Goal: Transaction & Acquisition: Purchase product/service

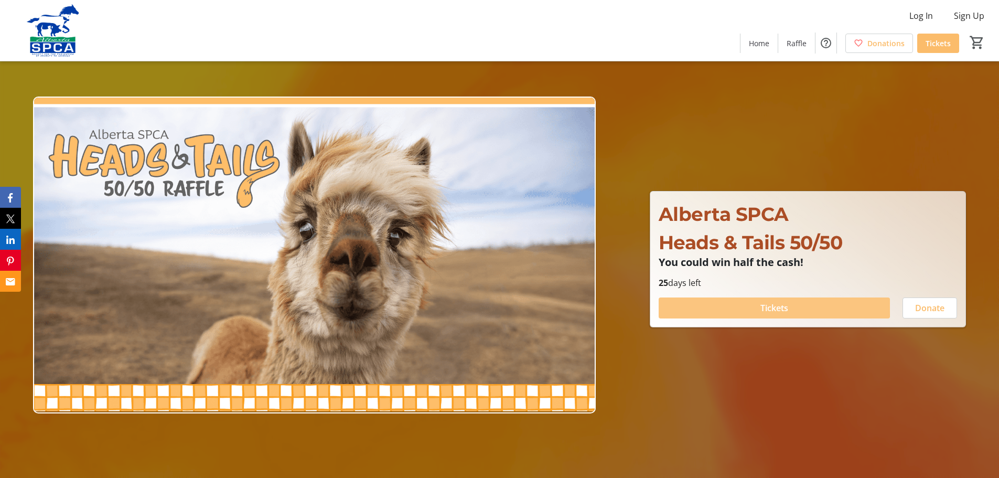
click at [756, 306] on span at bounding box center [774, 307] width 231 height 25
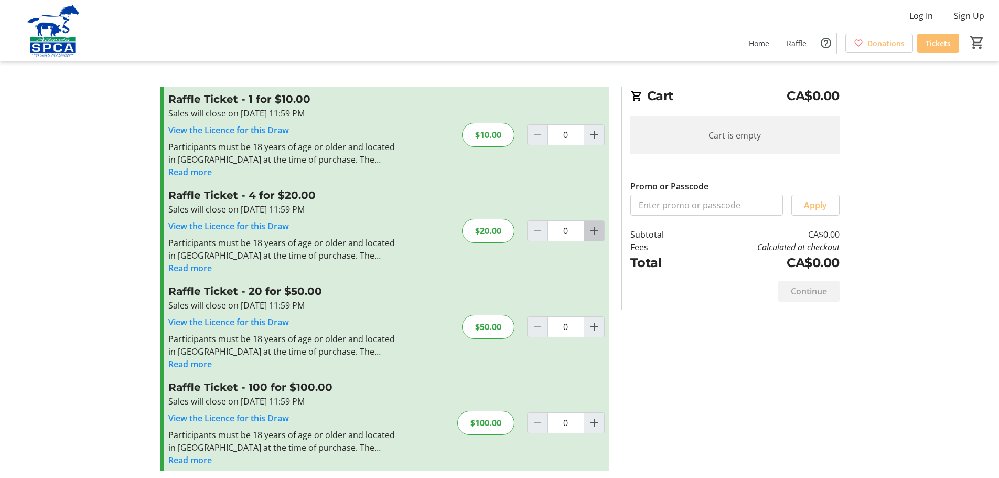
click at [597, 228] on mat-icon "Increment by one" at bounding box center [594, 230] width 13 height 13
type input "1"
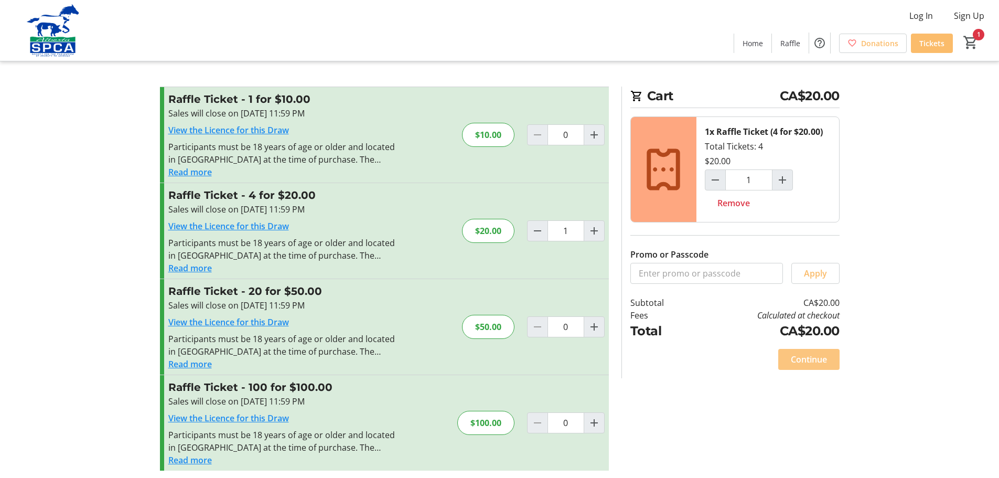
click at [813, 359] on span "Continue" at bounding box center [809, 359] width 36 height 13
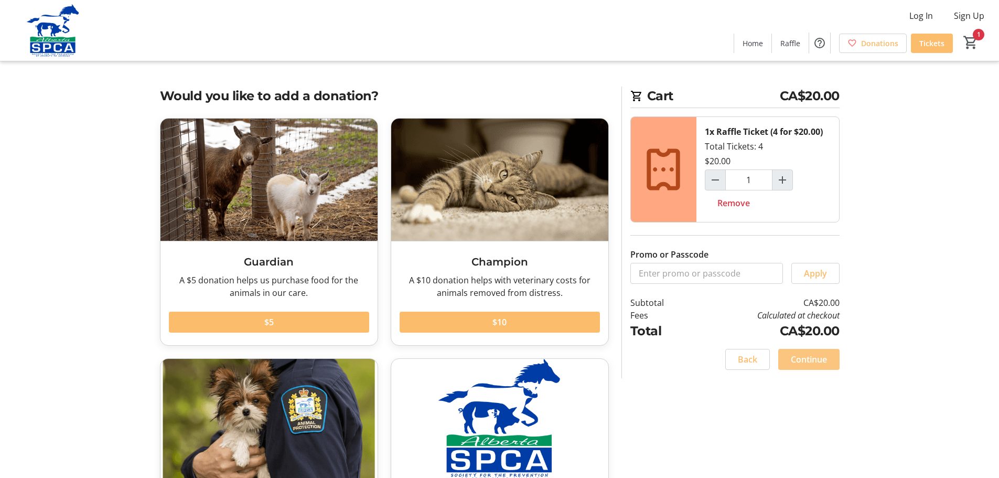
click at [813, 359] on span "Continue" at bounding box center [809, 359] width 36 height 13
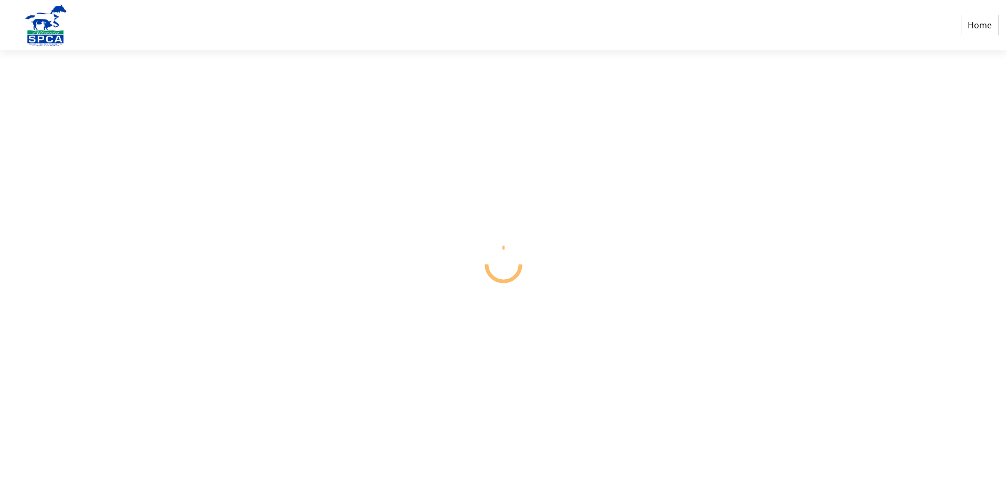
select select "CA"
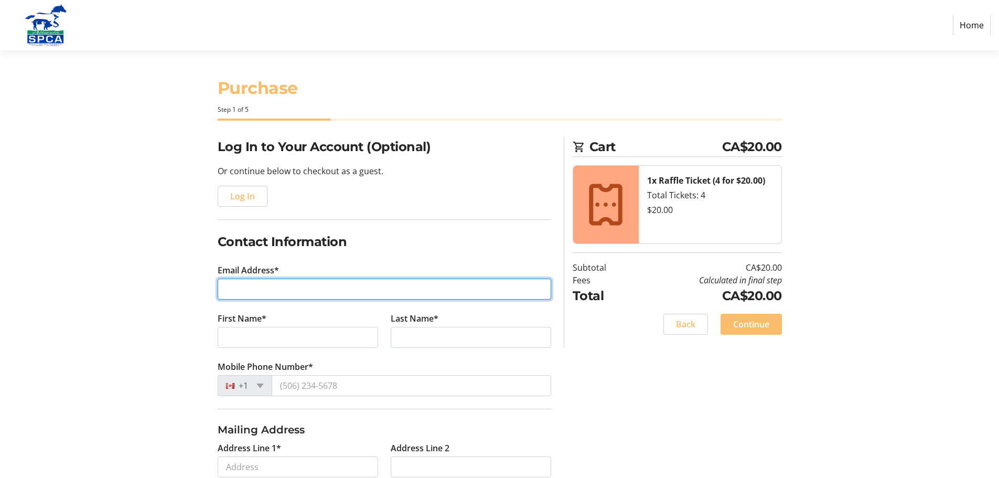
click at [274, 290] on input "Email Address*" at bounding box center [384, 288] width 333 height 21
type input "[EMAIL_ADDRESS][DOMAIN_NAME]"
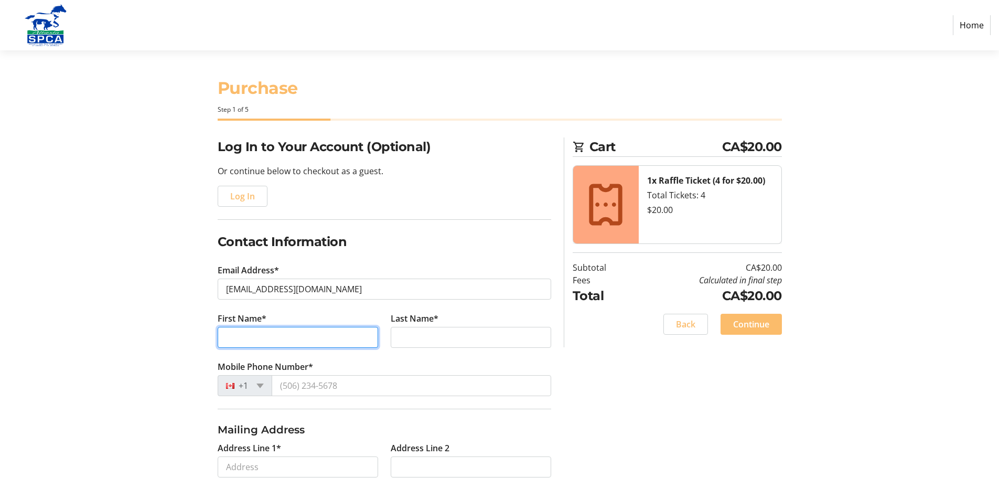
type input "[PERSON_NAME]"
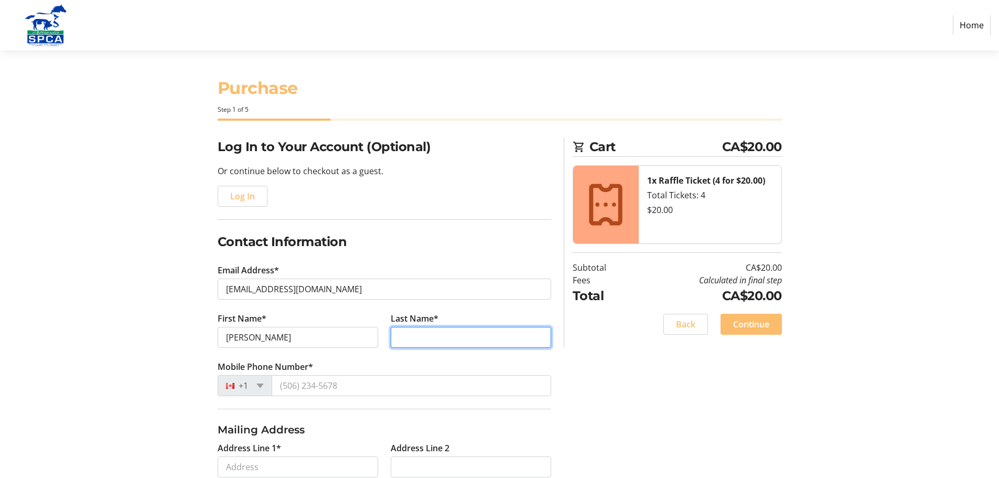
type input "[PERSON_NAME]"
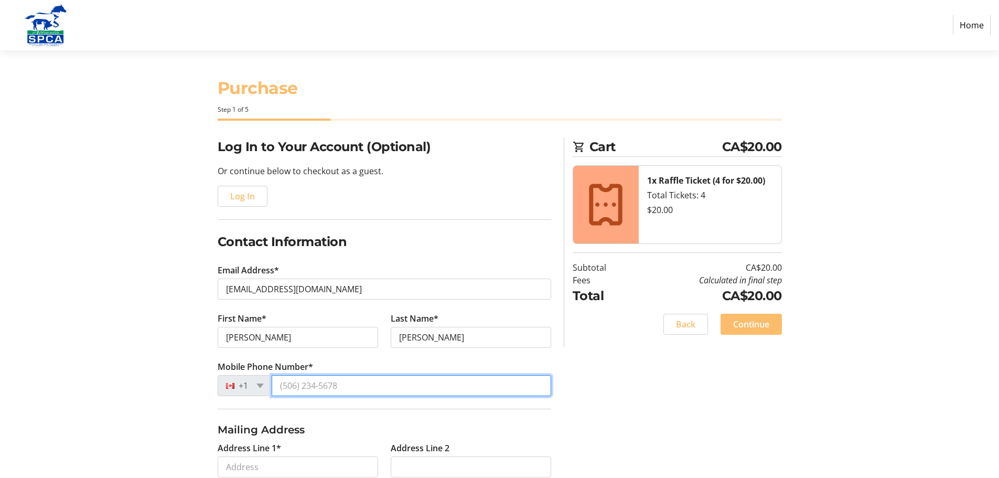
type input "[PHONE_NUMBER]"
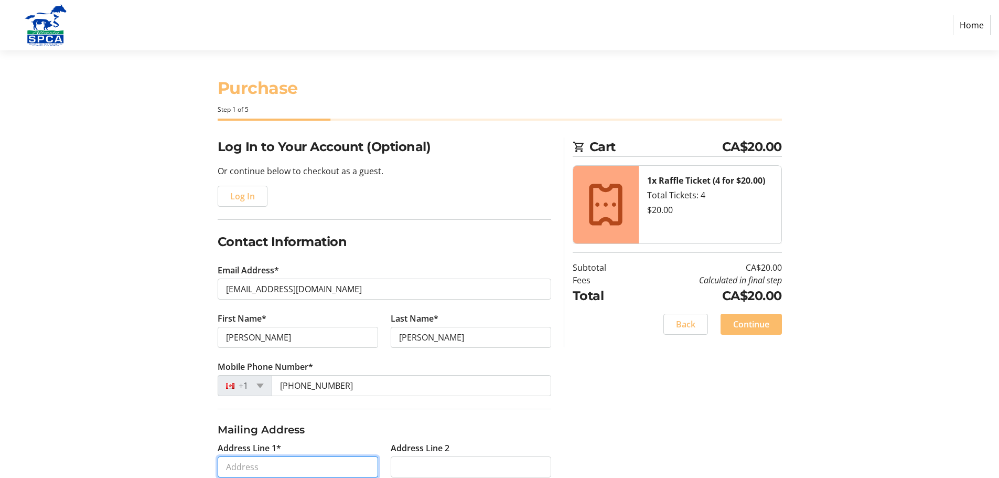
type input "[STREET_ADDRESS][PERSON_NAME]"
type input "[GEOGRAPHIC_DATA]"
select select "AB"
type input "T2W 1B9"
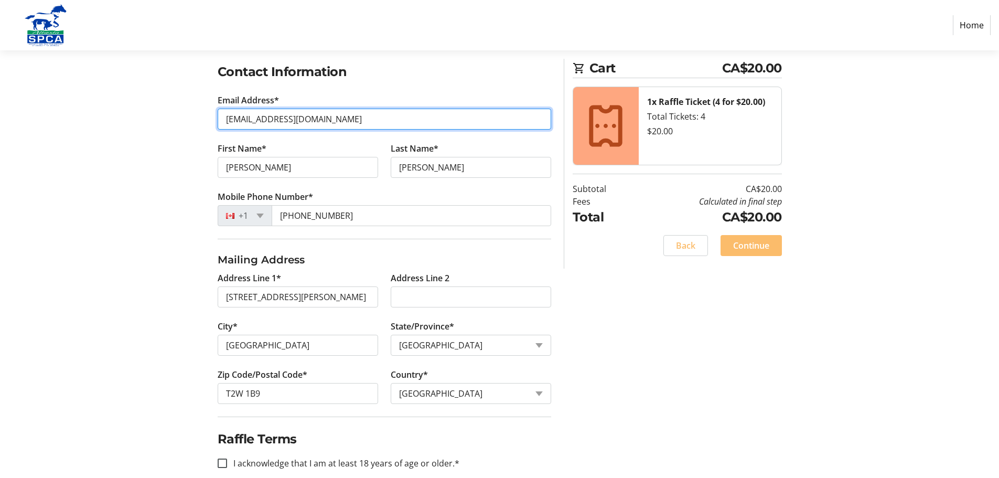
scroll to position [187, 0]
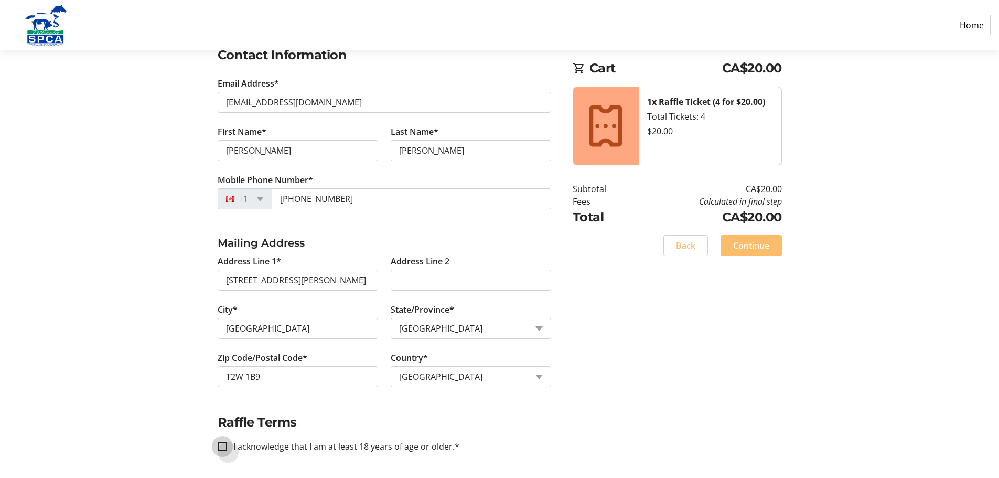
click at [224, 445] on input "I acknowledge that I am at least 18 years of age or older.*" at bounding box center [222, 446] width 9 height 9
checkbox input "true"
click at [750, 246] on span "Continue" at bounding box center [751, 245] width 36 height 13
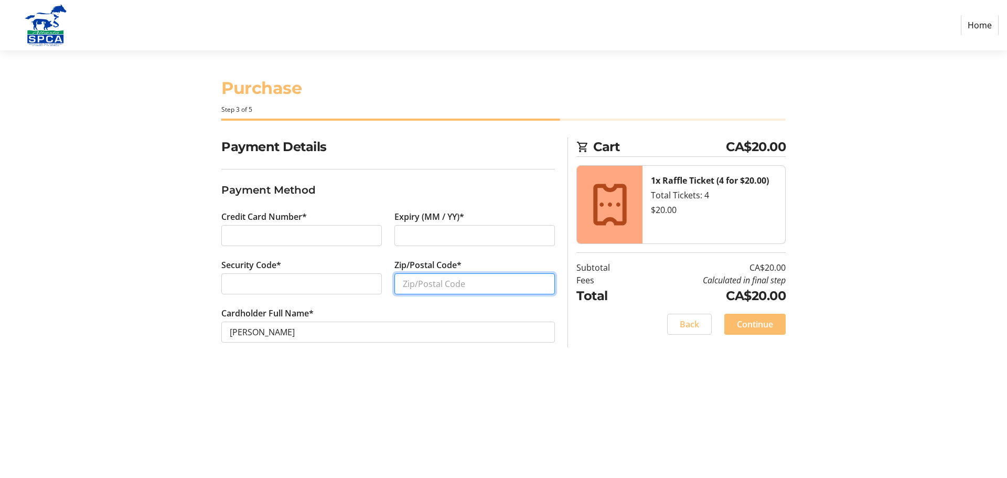
click at [414, 280] on input "Zip/Postal Code*" at bounding box center [474, 283] width 160 height 21
type input "t2w1b9"
click at [768, 324] on span "Continue" at bounding box center [755, 324] width 36 height 13
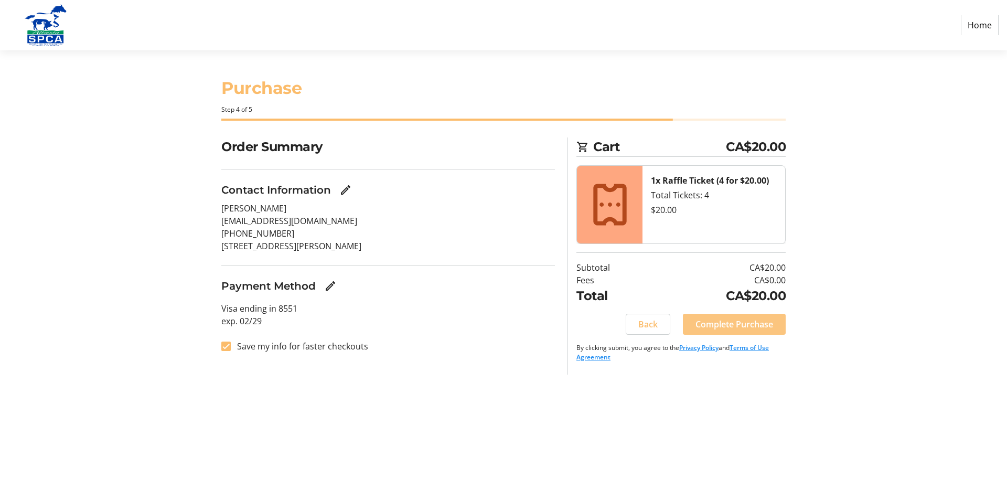
click at [765, 322] on span "Complete Purchase" at bounding box center [734, 324] width 78 height 13
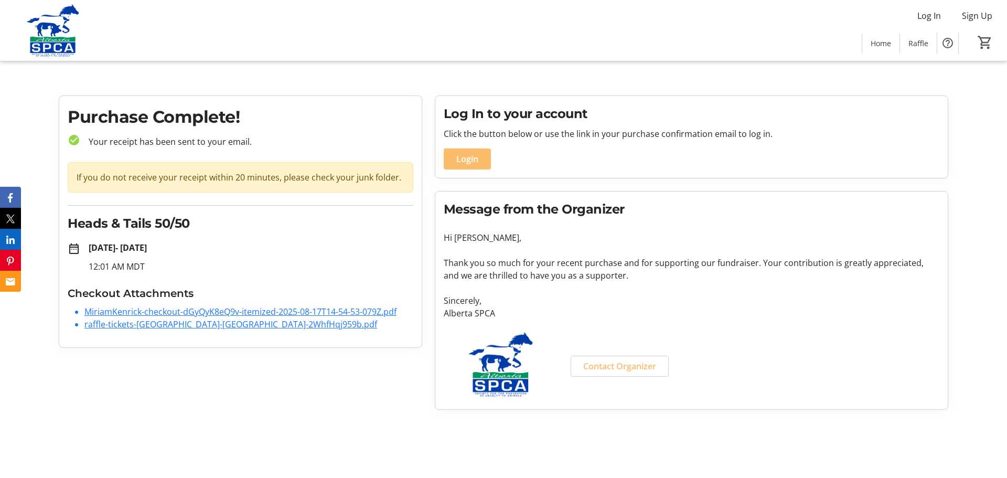
click at [141, 323] on link "raffle-tickets-[GEOGRAPHIC_DATA]-[GEOGRAPHIC_DATA]-2WhfHqj959b.pdf" at bounding box center [230, 324] width 293 height 12
